Goal: Transaction & Acquisition: Purchase product/service

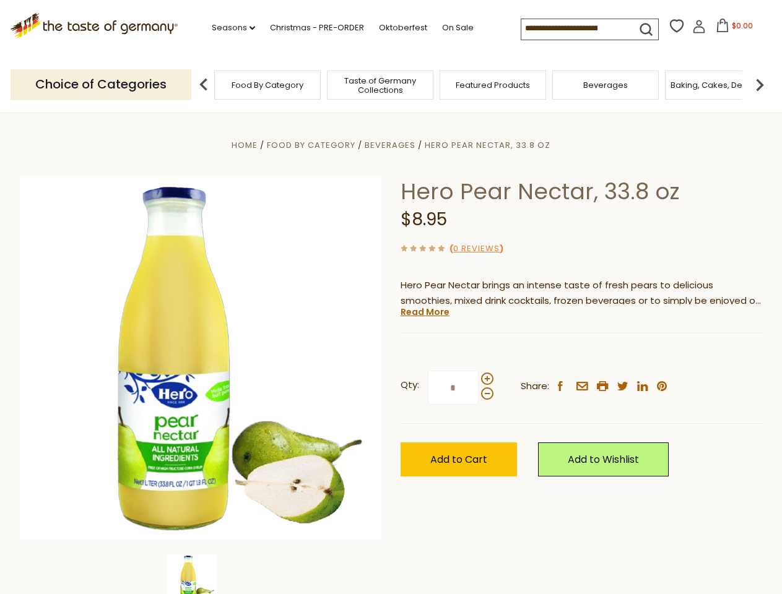
click at [390, 297] on div "Home Food By Category [GEOGRAPHIC_DATA] Hero Pear Nectar, 33.8 oz Hero Pear Nec…" at bounding box center [391, 375] width 761 height 476
click at [228, 28] on link "Seasons dropdown_arrow" at bounding box center [233, 28] width 43 height 14
click at [574, 28] on input at bounding box center [573, 27] width 105 height 17
click at [731, 29] on span "$0.00" at bounding box center [741, 25] width 21 height 11
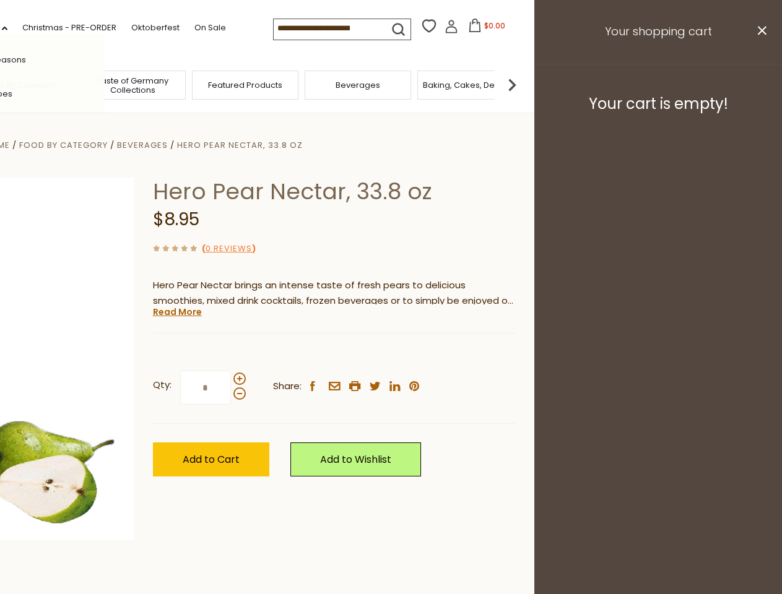
click at [105, 84] on div "All Seasons Recipes Game Day [DATE] [DATE] [DATE][PERSON_NAME] [DATE] Springfes…" at bounding box center [34, 297] width 140 height 525
click at [759, 84] on footer "Your cart is empty!" at bounding box center [658, 104] width 248 height 80
click at [390, 353] on div "Qty: * Share: facebook email printer twitter linkedin pinterest" at bounding box center [334, 388] width 362 height 72
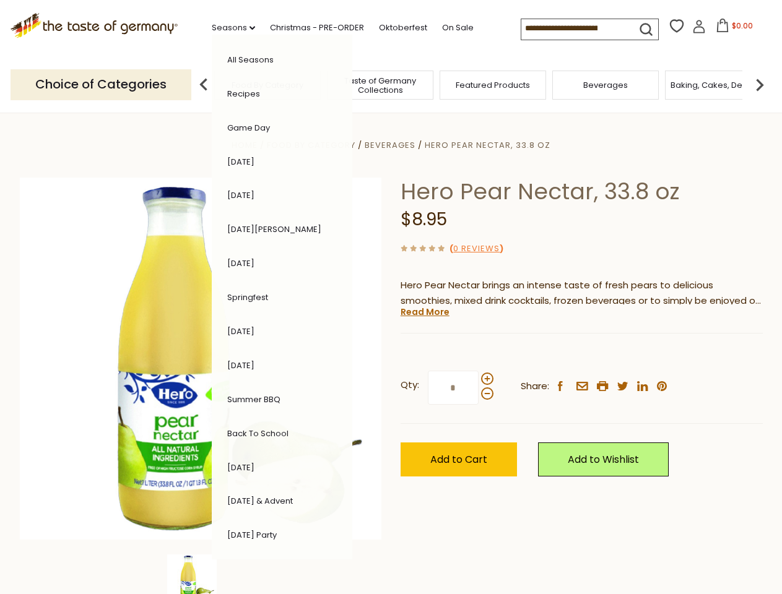
click at [200, 574] on div "Home Food By Category [GEOGRAPHIC_DATA] Hero Pear Nectar, 33.8 oz Hero Pear Nec…" at bounding box center [391, 375] width 761 height 476
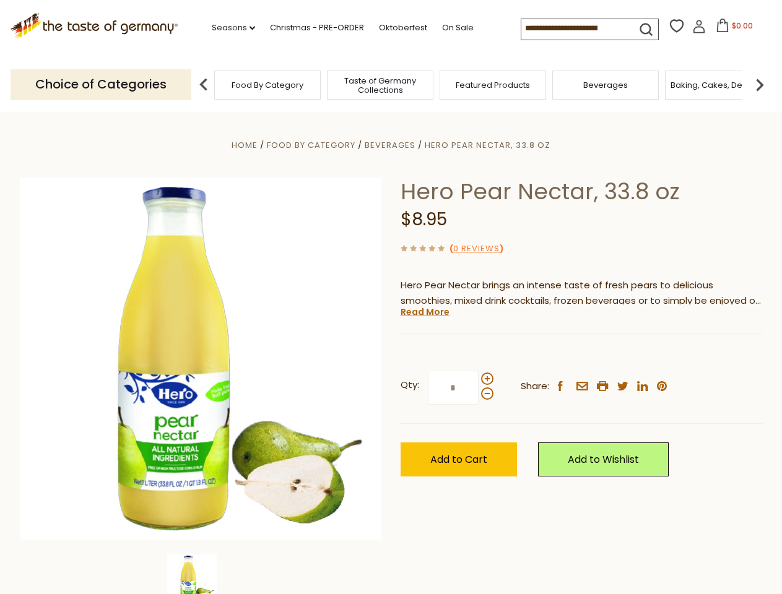
click at [200, 574] on img at bounding box center [192, 579] width 50 height 50
click at [424, 312] on link "Read More" at bounding box center [424, 312] width 49 height 12
